Goal: Feedback & Contribution: Leave review/rating

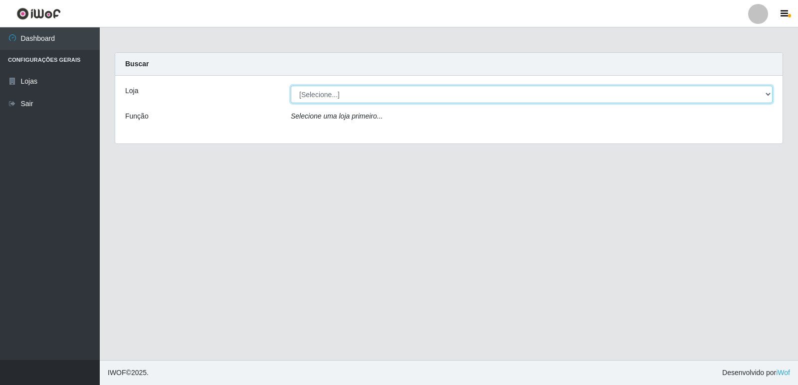
click at [337, 91] on select "[Selecione...] Hiper Queiroz - [GEOGRAPHIC_DATA] [GEOGRAPHIC_DATA] [GEOGRAPHIC_…" at bounding box center [532, 94] width 482 height 17
select select "516"
click at [291, 86] on select "[Selecione...] Hiper Queiroz - [GEOGRAPHIC_DATA] [GEOGRAPHIC_DATA] [GEOGRAPHIC_…" at bounding box center [532, 94] width 482 height 17
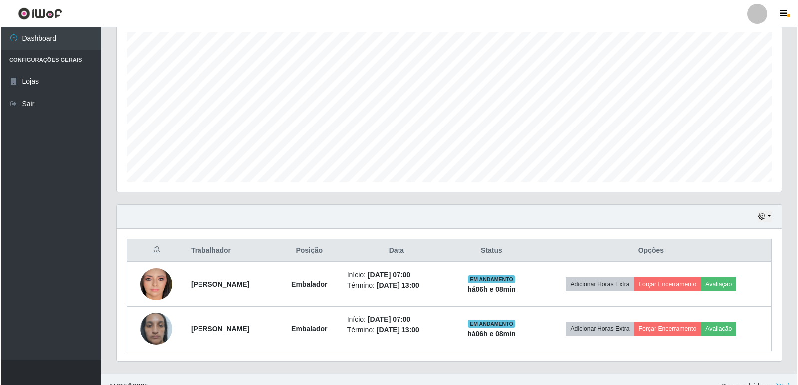
scroll to position [188, 0]
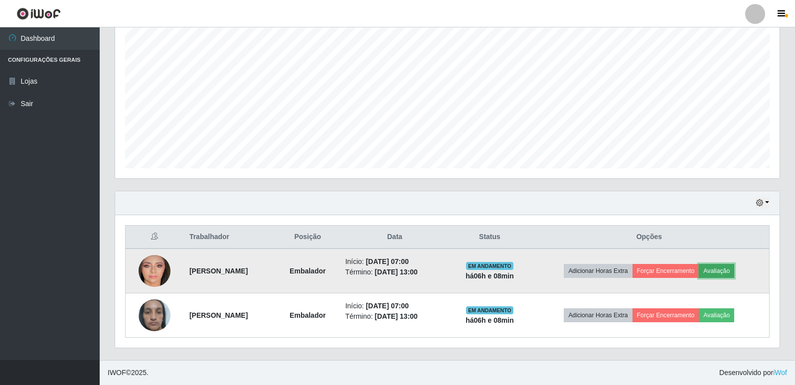
click at [734, 272] on button "Avaliação" at bounding box center [716, 271] width 35 height 14
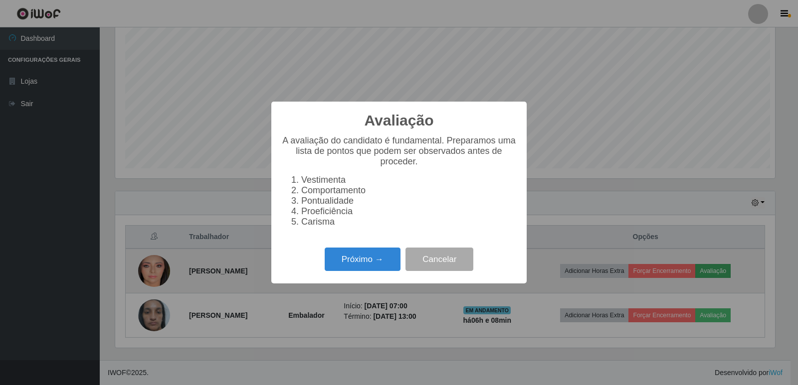
scroll to position [207, 660]
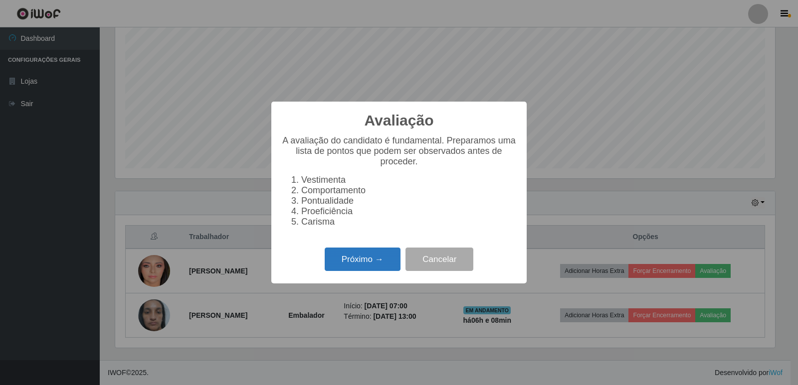
click at [375, 263] on button "Próximo →" at bounding box center [363, 259] width 76 height 23
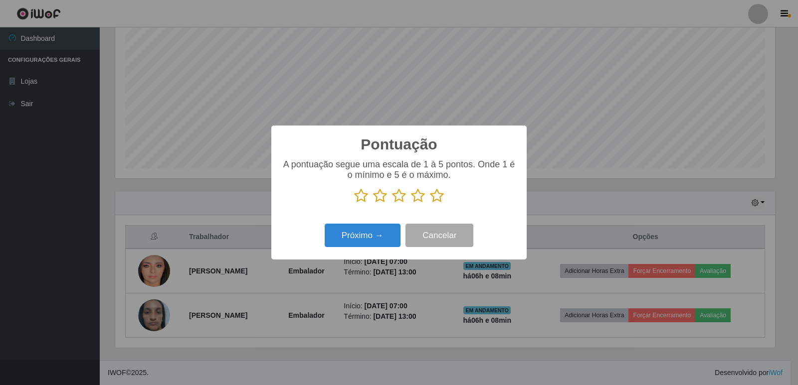
click at [435, 197] on icon at bounding box center [437, 195] width 14 height 15
click at [430, 203] on input "radio" at bounding box center [430, 203] width 0 height 0
click at [377, 242] on button "Próximo →" at bounding box center [363, 235] width 76 height 23
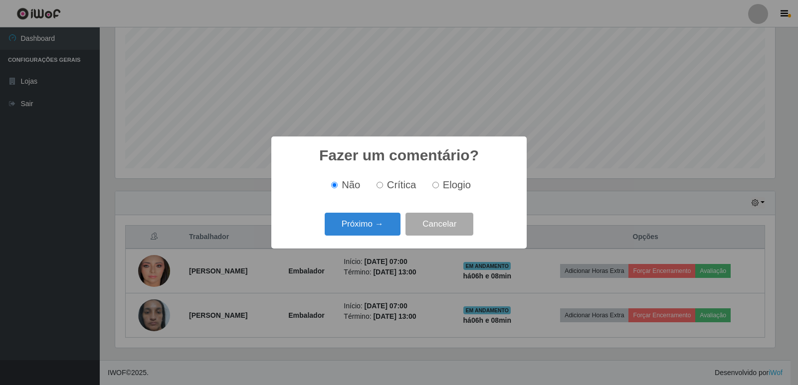
click at [435, 187] on input "Elogio" at bounding box center [435, 185] width 6 height 6
radio input "true"
click at [374, 223] on button "Próximo →" at bounding box center [363, 224] width 76 height 23
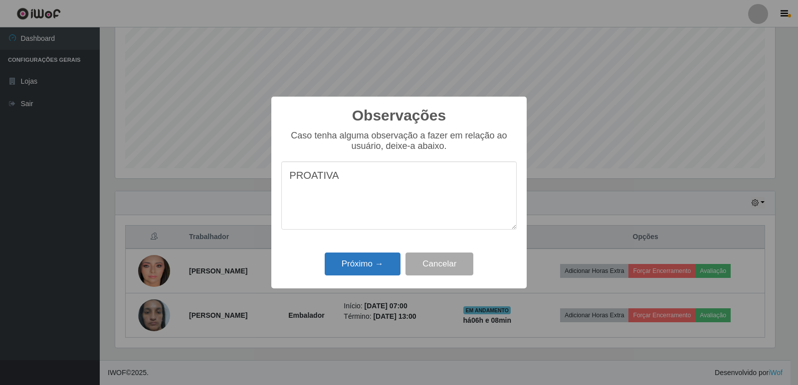
type textarea "PROATIVA"
click at [382, 270] on button "Próximo →" at bounding box center [363, 264] width 76 height 23
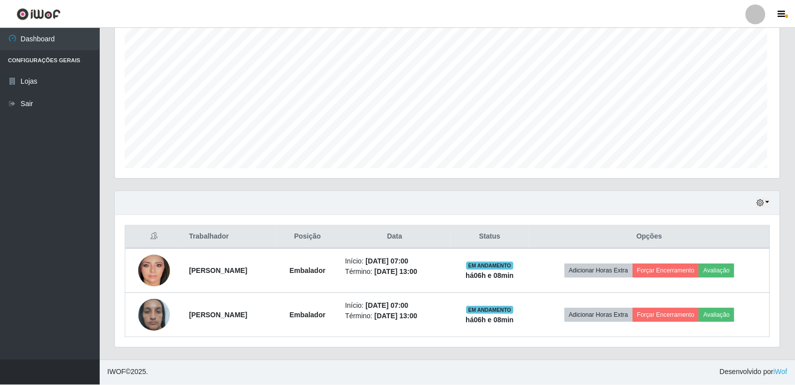
scroll to position [207, 664]
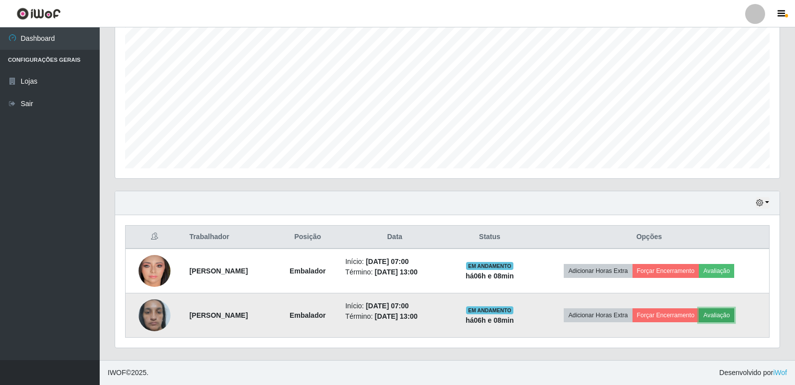
click at [727, 314] on button "Avaliação" at bounding box center [716, 316] width 35 height 14
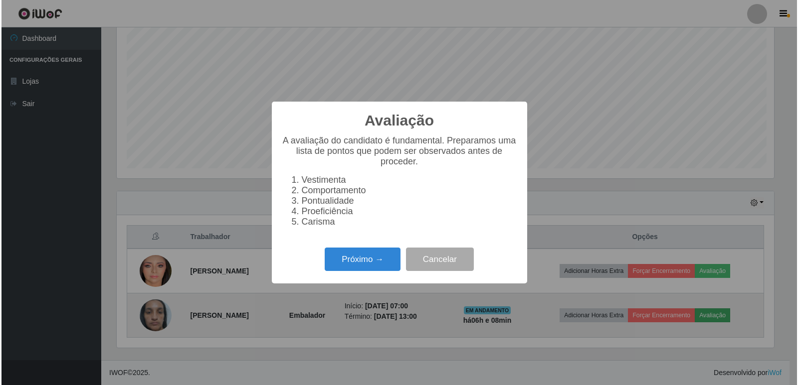
scroll to position [207, 660]
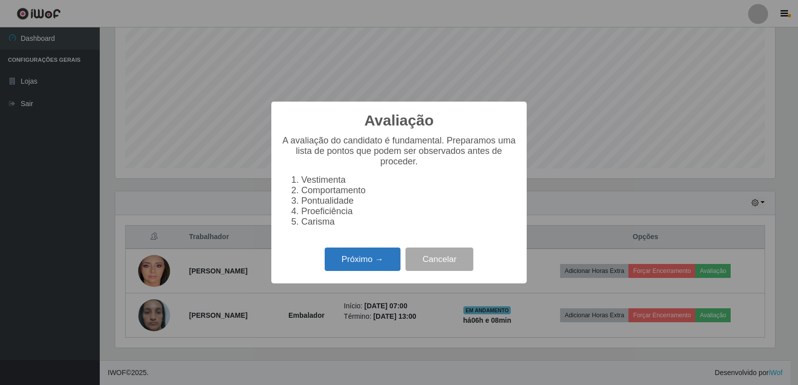
click at [362, 261] on button "Próximo →" at bounding box center [363, 259] width 76 height 23
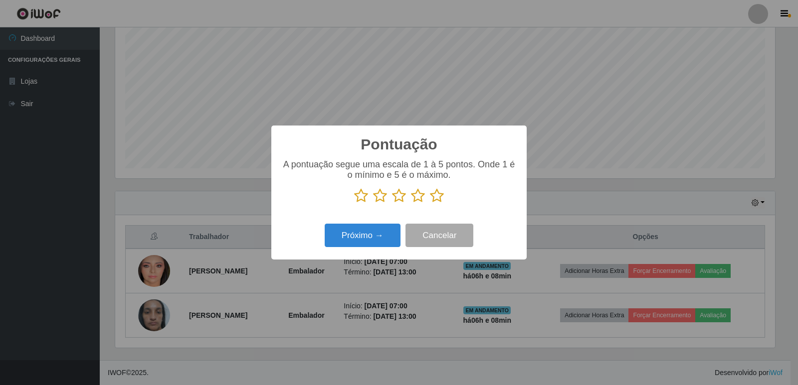
click at [439, 198] on icon at bounding box center [437, 195] width 14 height 15
click at [430, 203] on input "radio" at bounding box center [430, 203] width 0 height 0
click at [368, 233] on button "Próximo →" at bounding box center [363, 235] width 76 height 23
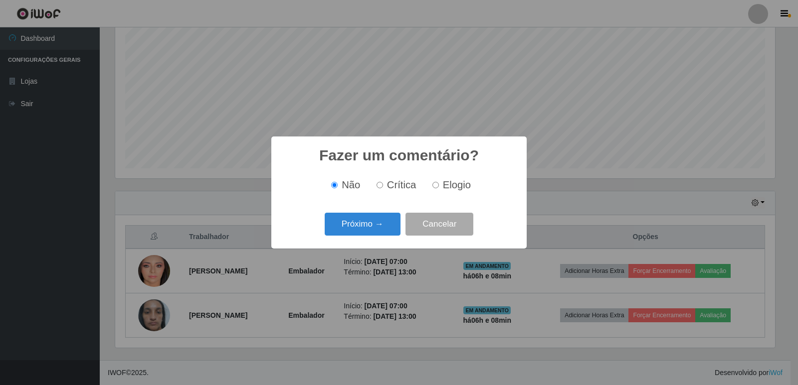
click at [434, 186] on input "Elogio" at bounding box center [435, 185] width 6 height 6
radio input "true"
click at [368, 222] on button "Próximo →" at bounding box center [363, 224] width 76 height 23
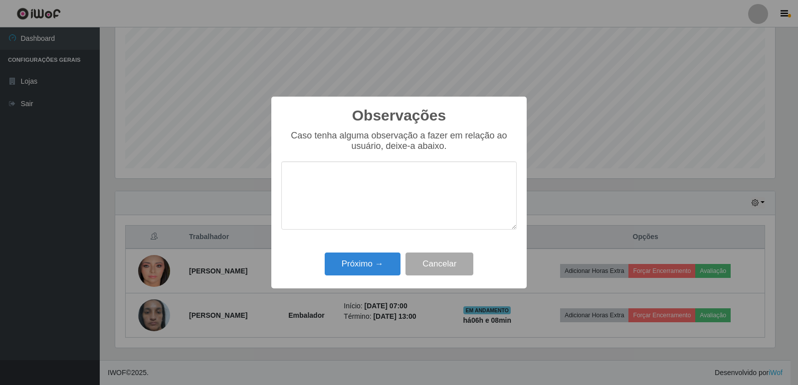
click at [342, 185] on textarea at bounding box center [398, 196] width 235 height 68
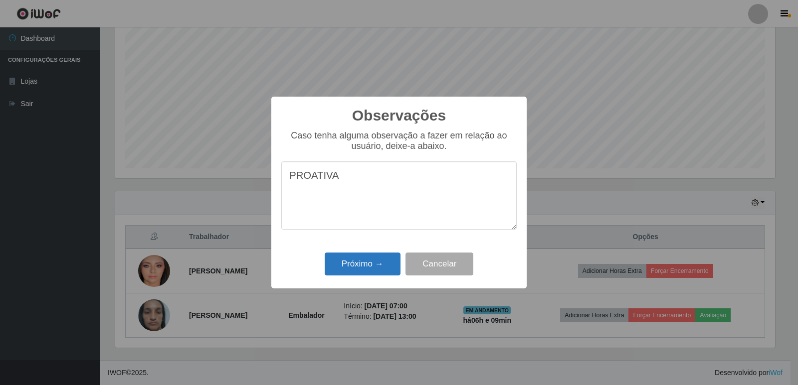
type textarea "PROATIVA"
click at [365, 266] on button "Próximo →" at bounding box center [363, 264] width 76 height 23
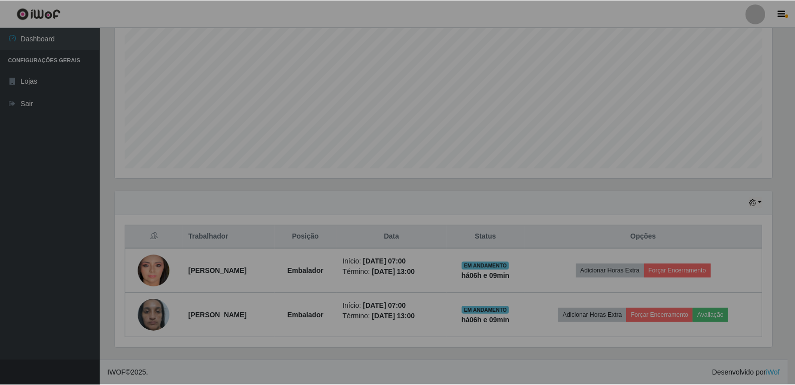
scroll to position [207, 664]
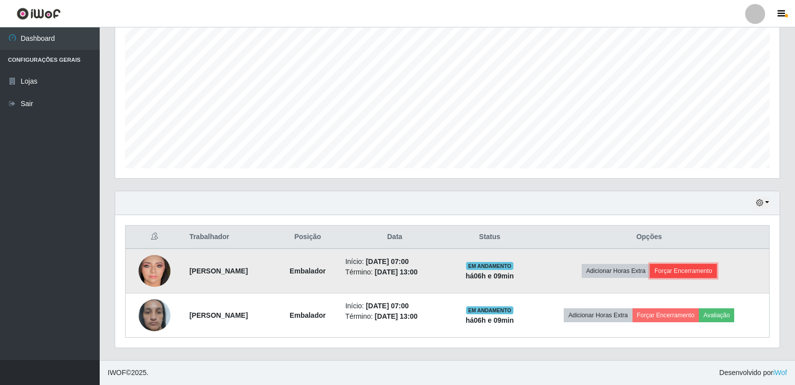
click at [708, 273] on button "Forçar Encerramento" at bounding box center [683, 271] width 67 height 14
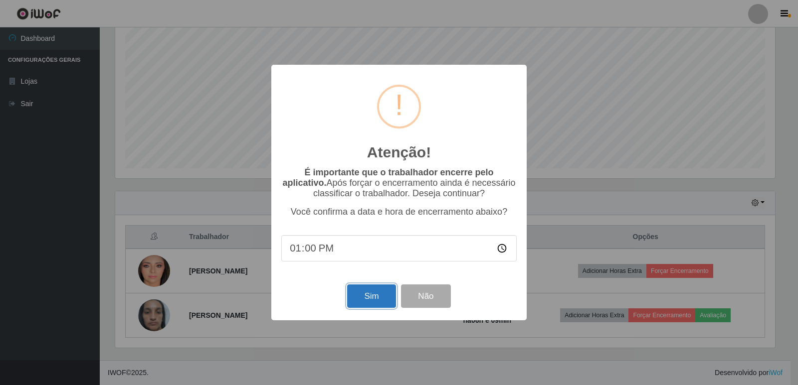
click at [370, 301] on button "Sim" at bounding box center [371, 296] width 48 height 23
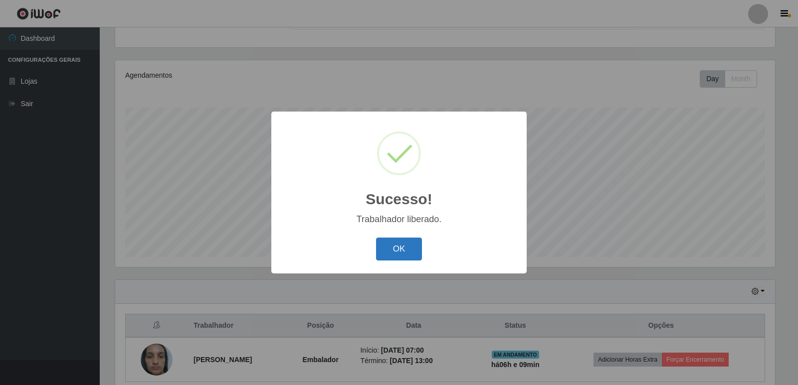
click at [404, 249] on button "OK" at bounding box center [399, 249] width 46 height 23
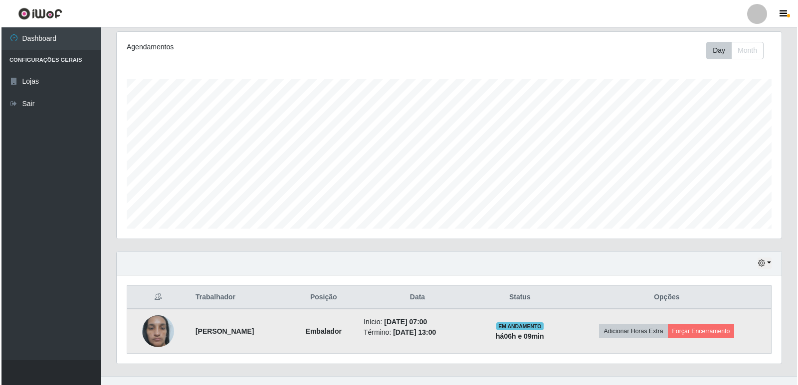
scroll to position [144, 0]
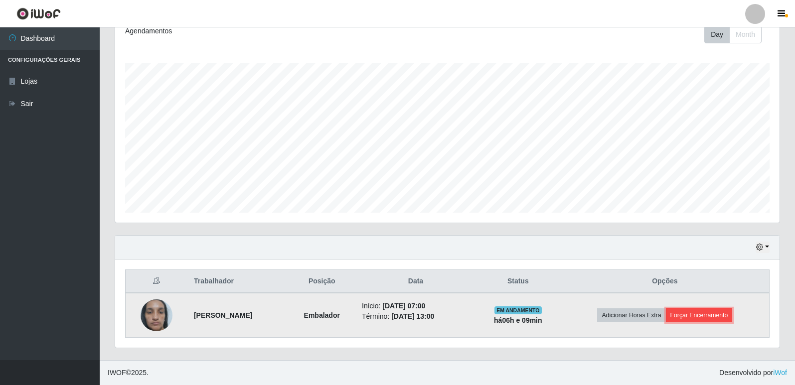
click at [692, 320] on button "Forçar Encerramento" at bounding box center [699, 316] width 67 height 14
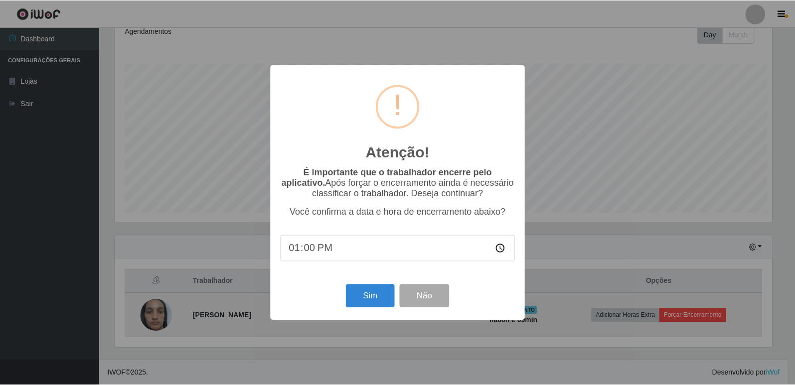
scroll to position [207, 660]
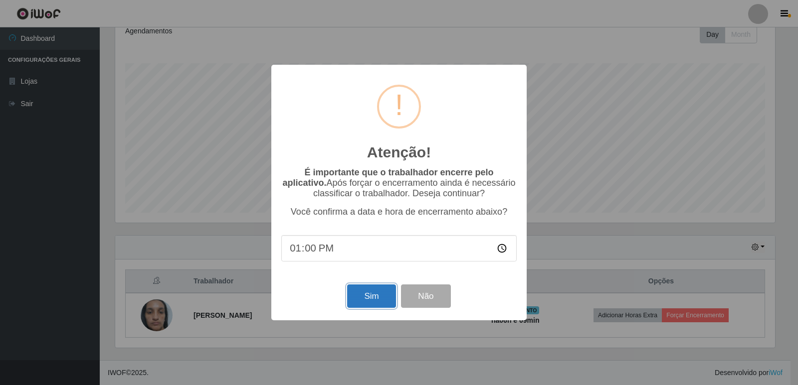
click at [370, 298] on button "Sim" at bounding box center [371, 296] width 48 height 23
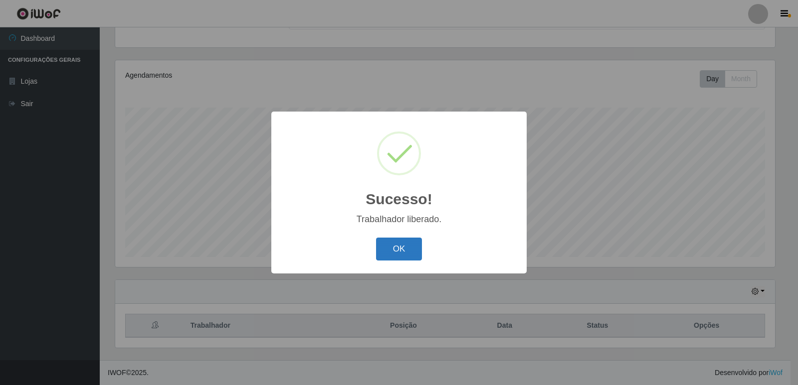
click at [400, 249] on button "OK" at bounding box center [399, 249] width 46 height 23
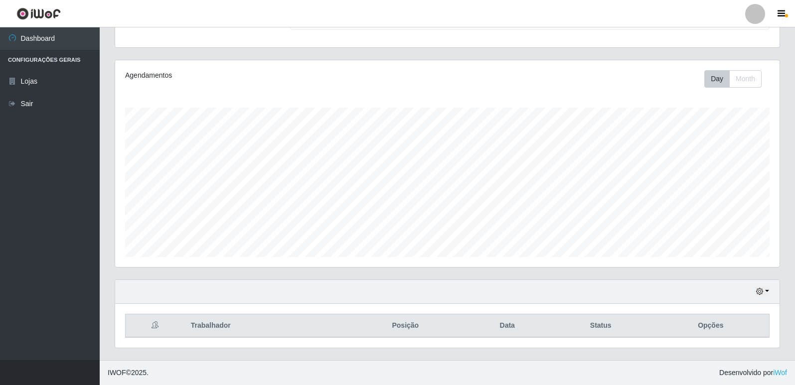
scroll to position [37, 0]
